Goal: Task Accomplishment & Management: Use online tool/utility

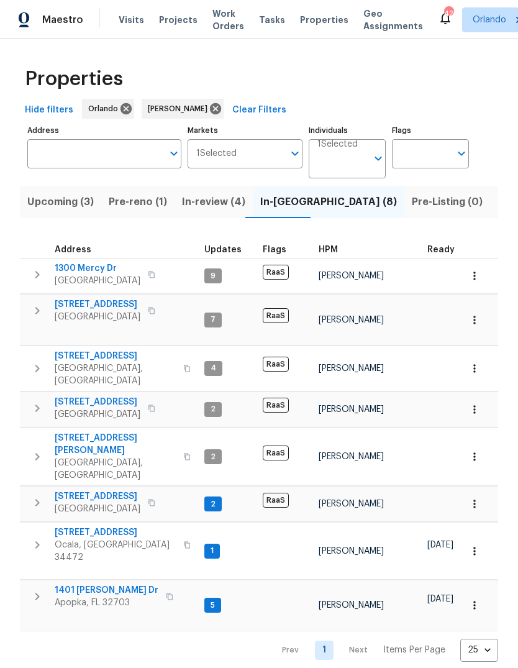
click at [86, 526] on span "[STREET_ADDRESS]" at bounding box center [115, 532] width 121 height 12
click at [47, 190] on button "Upcoming (3)" at bounding box center [60, 202] width 81 height 32
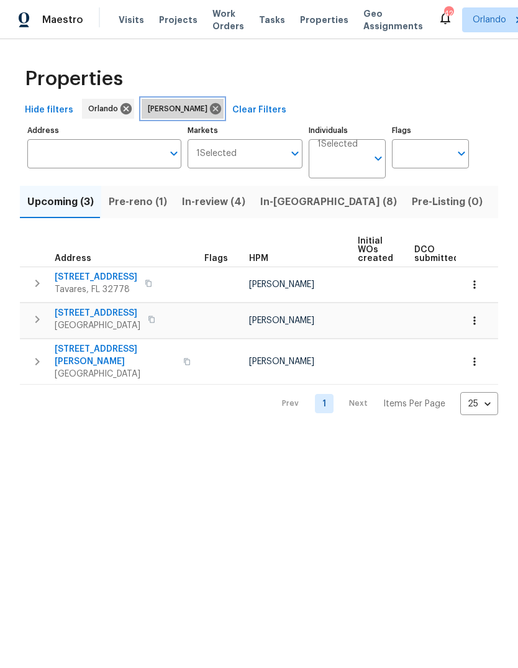
click at [210, 113] on icon at bounding box center [215, 108] width 11 height 11
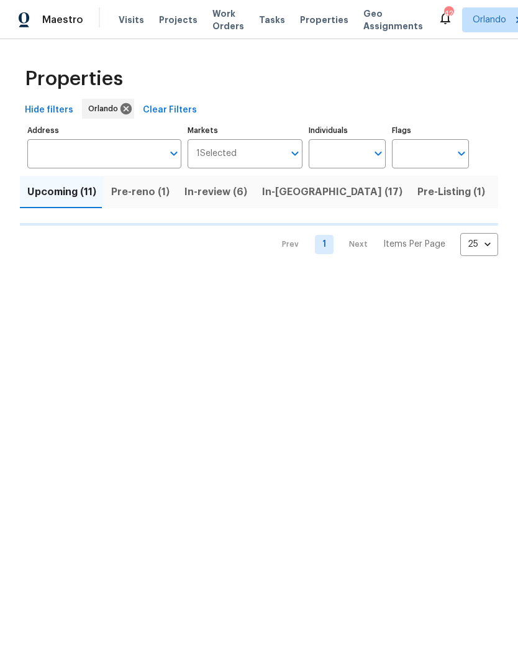
click at [120, 160] on input "Address" at bounding box center [95, 153] width 136 height 29
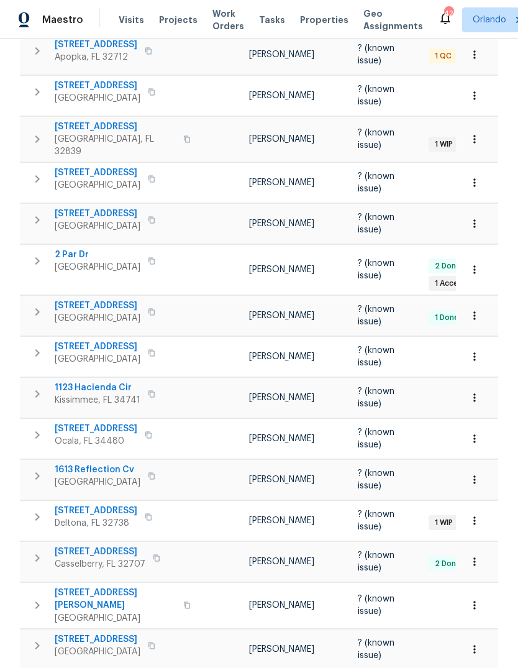
scroll to position [360, 0]
click at [152, 216] on icon "button" at bounding box center [151, 219] width 7 height 7
click at [159, 211] on button "button" at bounding box center [151, 219] width 15 height 17
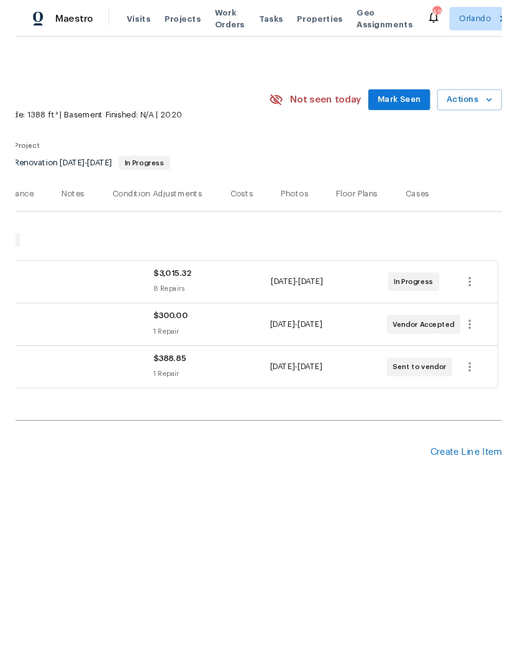
scroll to position [0, 184]
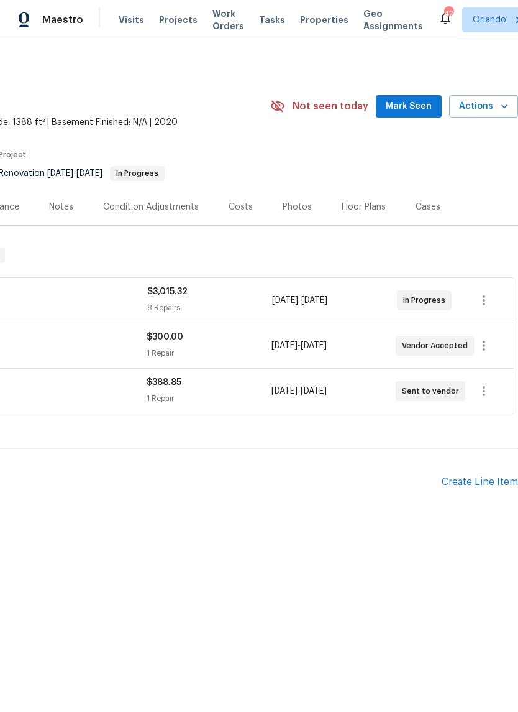
click at [501, 100] on icon "button" at bounding box center [505, 106] width 12 height 12
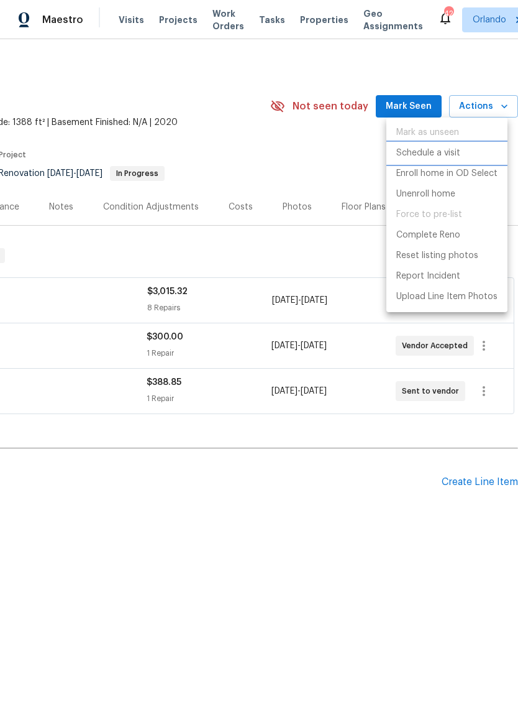
click at [458, 152] on p "Schedule a visit" at bounding box center [429, 153] width 64 height 13
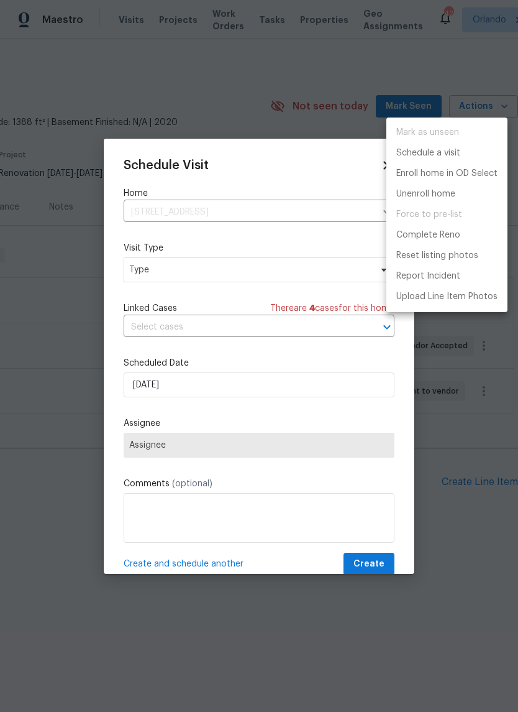
click at [145, 270] on div at bounding box center [259, 356] width 518 height 712
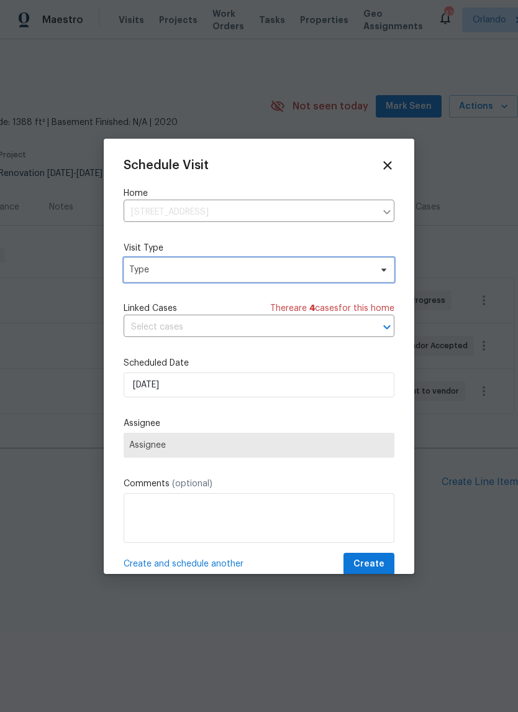
click at [150, 276] on span "Type" at bounding box center [250, 270] width 242 height 12
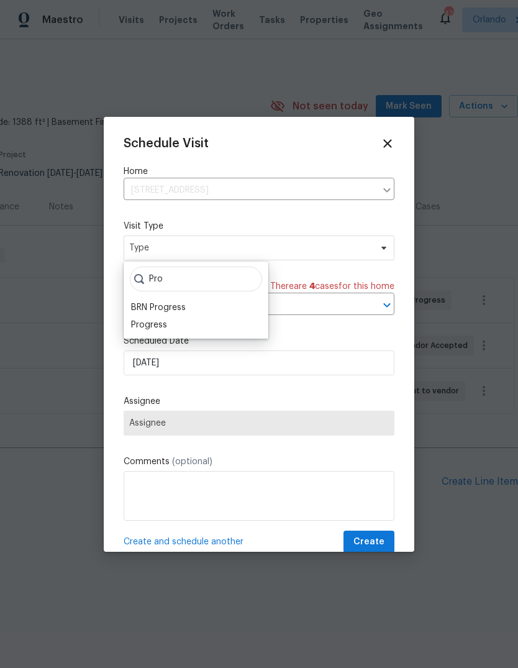
type input "Pro"
click at [147, 320] on div "Progress" at bounding box center [149, 325] width 36 height 12
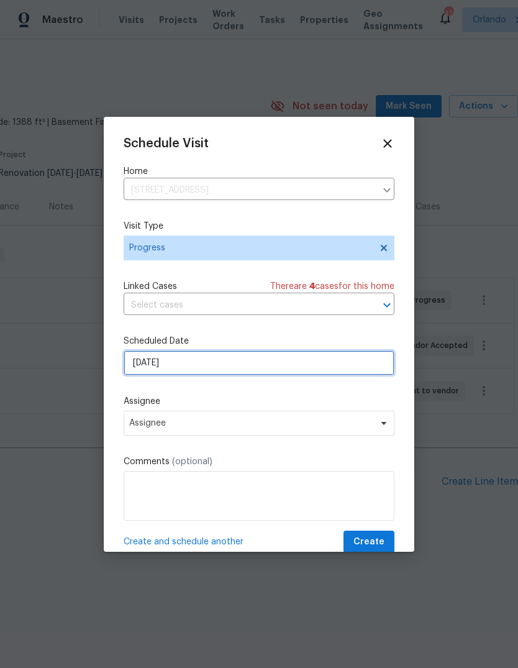
click at [145, 372] on input "9/3/2025" at bounding box center [259, 363] width 271 height 25
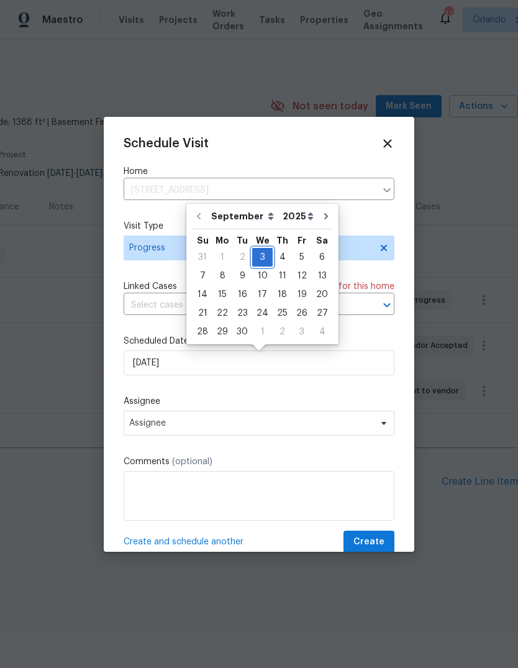
click at [260, 259] on div "3" at bounding box center [262, 257] width 21 height 17
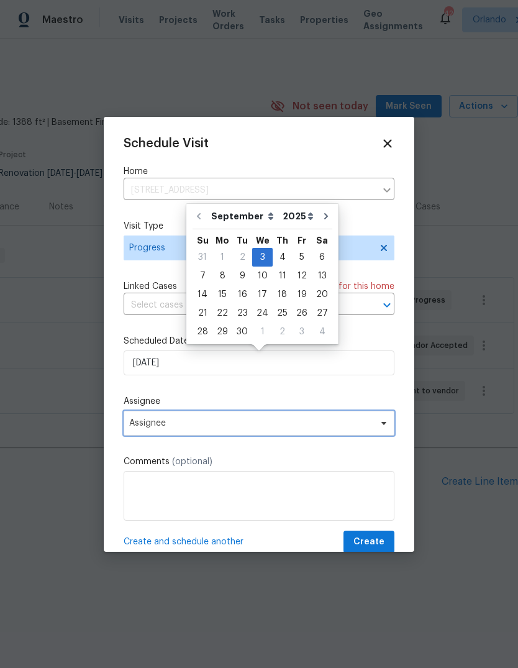
click at [155, 427] on span "Assignee" at bounding box center [251, 423] width 244 height 10
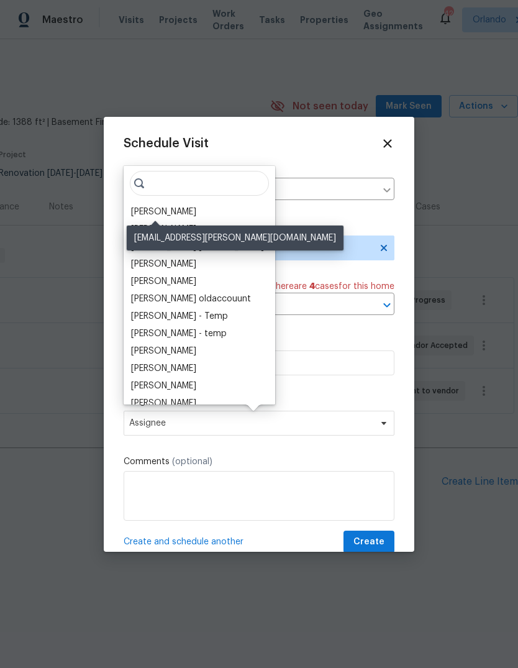
click at [158, 214] on div "[PERSON_NAME]" at bounding box center [163, 212] width 65 height 12
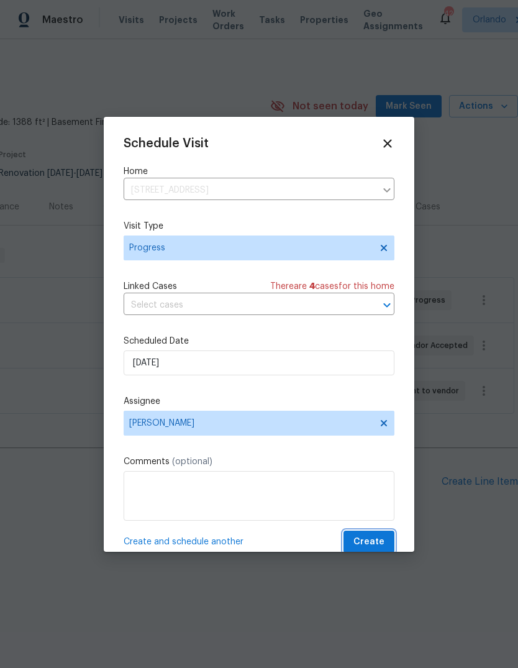
click at [381, 541] on span "Create" at bounding box center [369, 543] width 31 height 16
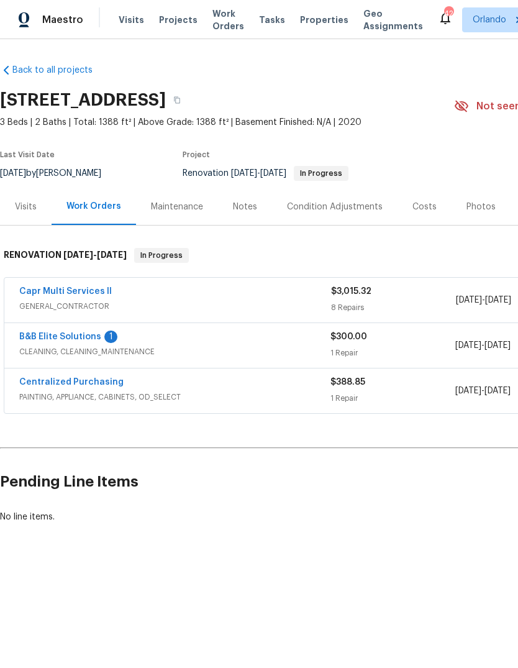
scroll to position [0, 0]
